Goal: Information Seeking & Learning: Learn about a topic

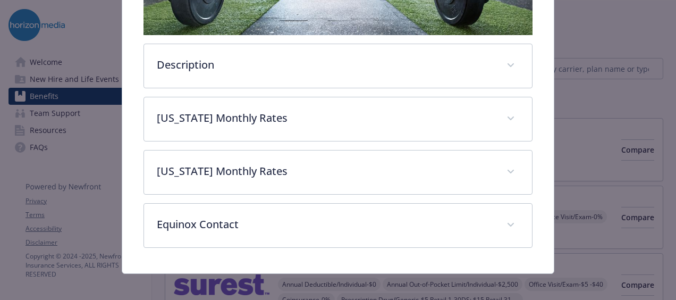
scroll to position [325, 0]
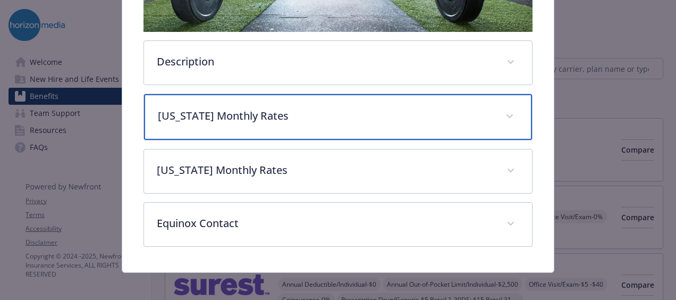
click at [297, 127] on div "[US_STATE] Monthly Rates" at bounding box center [338, 117] width 388 height 46
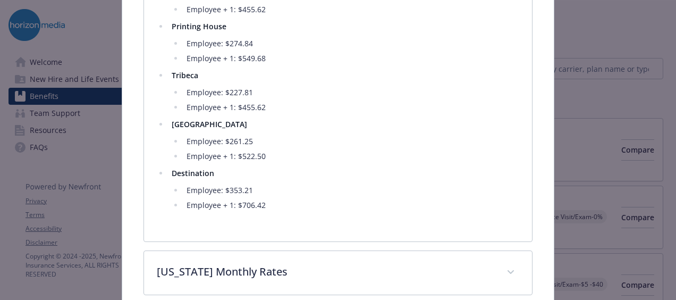
scroll to position [588, 0]
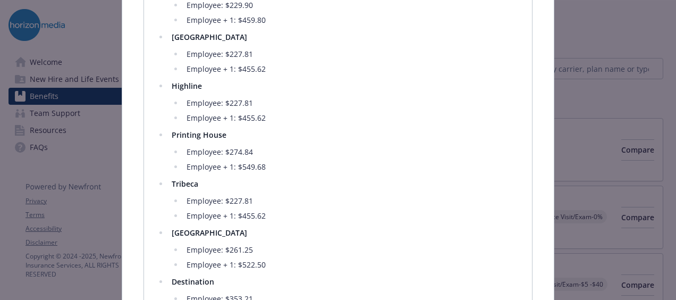
drag, startPoint x: 297, startPoint y: 127, endPoint x: 269, endPoint y: 137, distance: 29.4
click at [269, 137] on li "Printing House Employee: $274.84 Employee + 1: $549.68" at bounding box center [343, 151] width 351 height 45
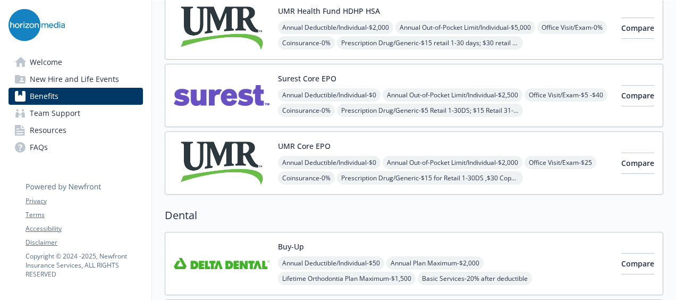
scroll to position [213, 0]
